Goal: Entertainment & Leisure: Consume media (video, audio)

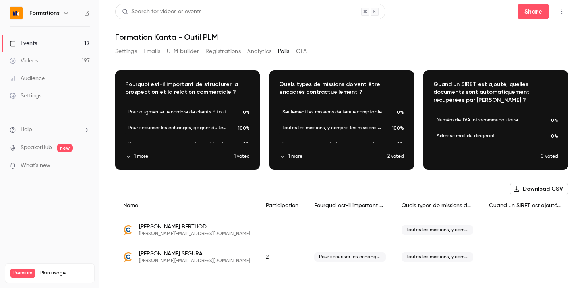
scroll to position [1, 0]
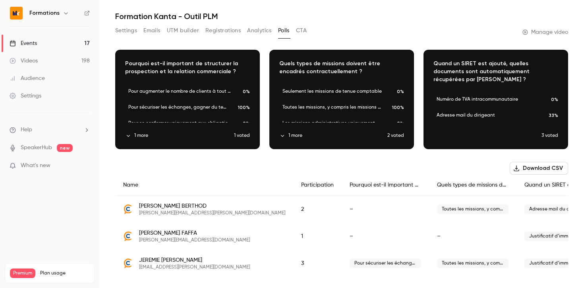
scroll to position [12, 0]
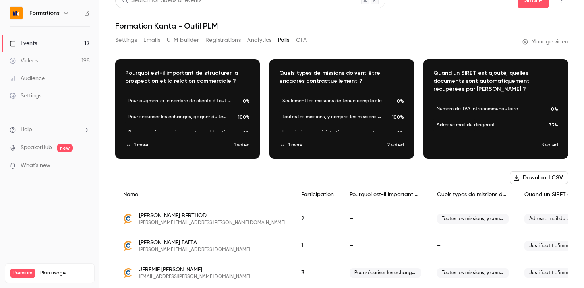
click at [134, 42] on button "Settings" at bounding box center [126, 40] width 22 height 13
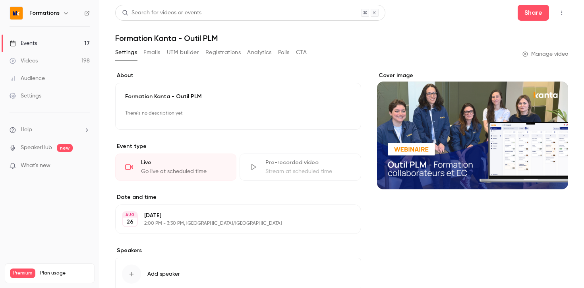
click at [155, 55] on button "Emails" at bounding box center [151, 52] width 17 height 13
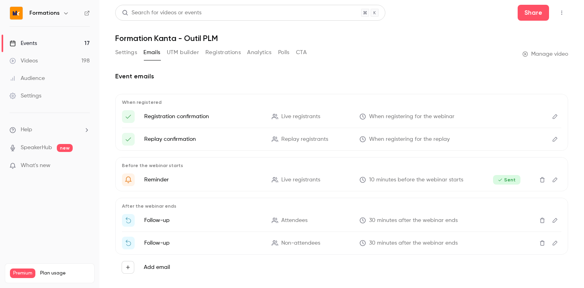
click at [228, 50] on button "Registrations" at bounding box center [222, 52] width 35 height 13
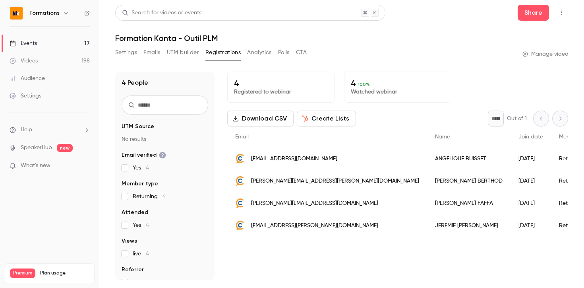
click at [176, 57] on button "UTM builder" at bounding box center [183, 52] width 32 height 13
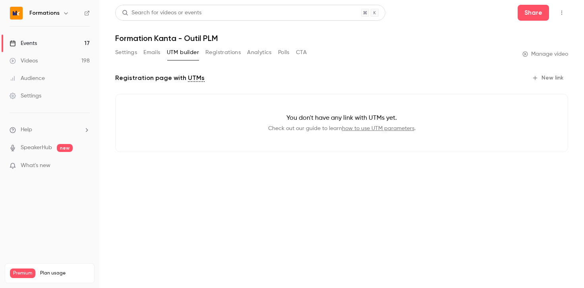
click at [287, 49] on button "Polls" at bounding box center [284, 52] width 12 height 13
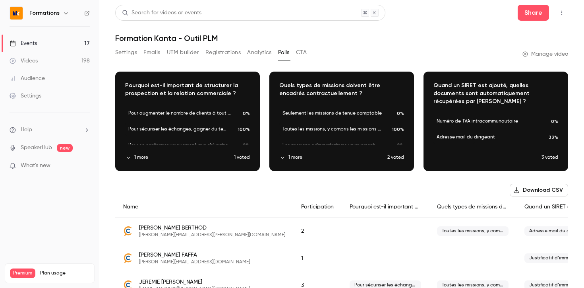
click at [128, 54] on button "Settings" at bounding box center [126, 52] width 22 height 13
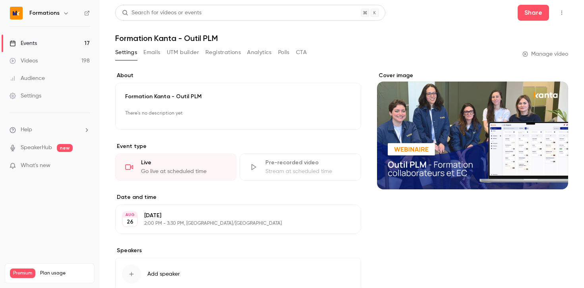
click at [35, 46] on div "Events" at bounding box center [23, 43] width 27 height 8
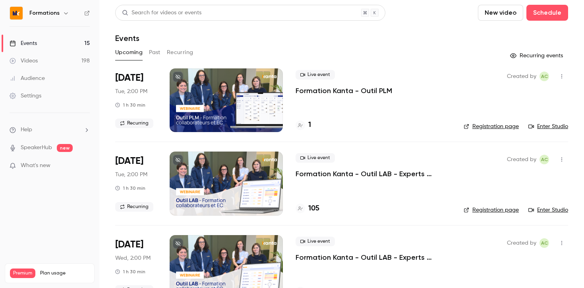
click at [154, 52] on button "Past" at bounding box center [155, 52] width 12 height 13
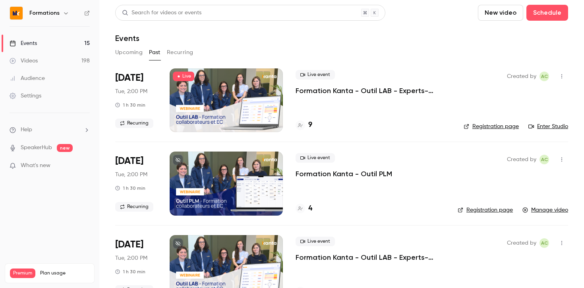
click at [332, 174] on p "Formation Kanta - Outil PLM" at bounding box center [344, 174] width 97 height 10
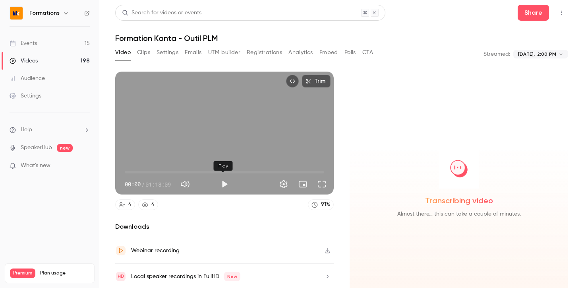
click at [221, 182] on button "Play" at bounding box center [224, 184] width 16 height 16
click at [166, 168] on span "00:00" at bounding box center [224, 172] width 199 height 13
click at [183, 169] on span "16:40" at bounding box center [224, 172] width 199 height 13
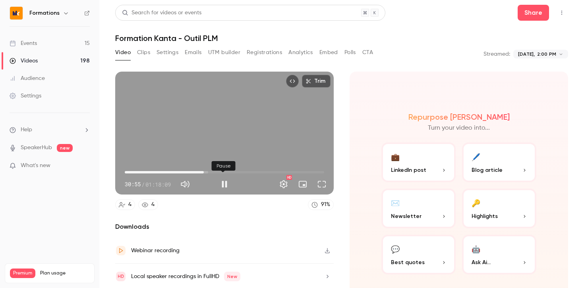
click at [225, 182] on button "Pause" at bounding box center [224, 184] width 16 height 16
click at [225, 185] on button "Play" at bounding box center [224, 184] width 16 height 16
click at [217, 170] on span "36:40" at bounding box center [224, 172] width 199 height 13
click at [214, 145] on div "Trim 39:22 39:22 / 01:18:09 HD" at bounding box center [224, 133] width 218 height 123
type input "******"
